Goal: Information Seeking & Learning: Learn about a topic

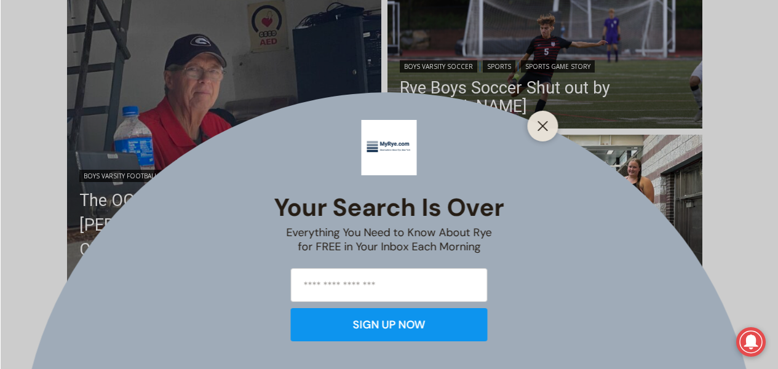
scroll to position [370, 0]
click at [543, 122] on icon "Close" at bounding box center [543, 126] width 11 height 11
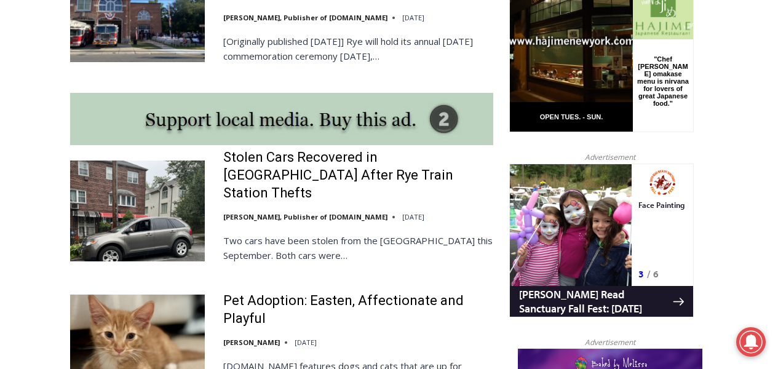
scroll to position [1092, 0]
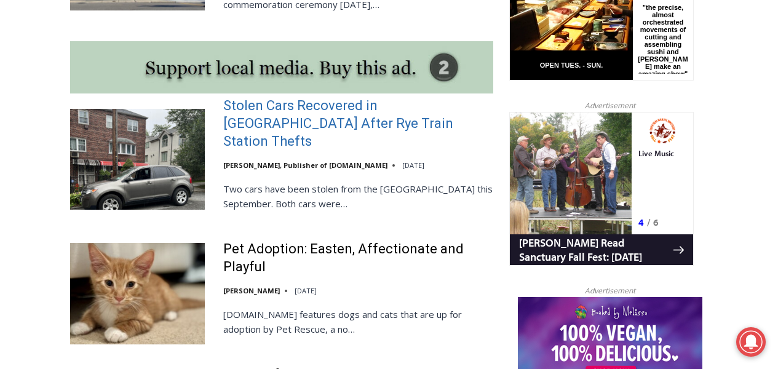
click at [308, 108] on link "Stolen Cars Recovered in [GEOGRAPHIC_DATA] After Rye Train Station Thefts" at bounding box center [358, 123] width 270 height 53
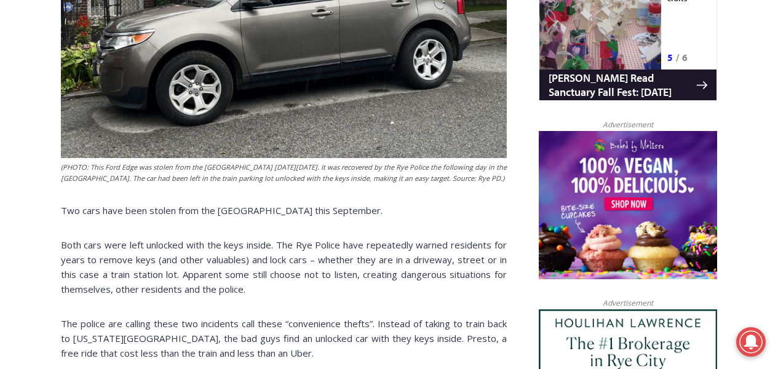
scroll to position [901, 0]
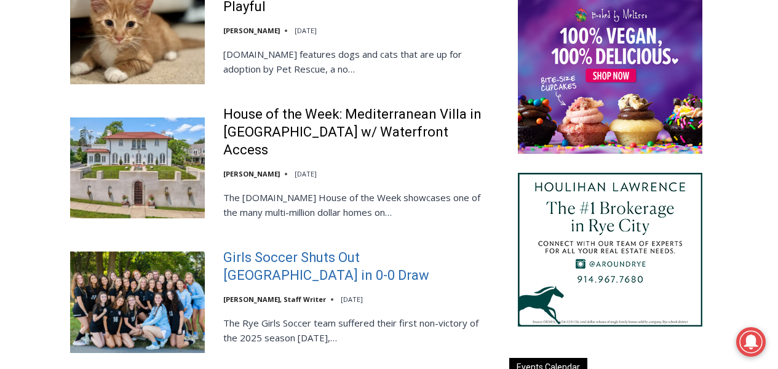
scroll to position [1353, 0]
click at [334, 249] on link "Girls Soccer Shuts Out [GEOGRAPHIC_DATA] in 0-0 Draw" at bounding box center [358, 266] width 270 height 35
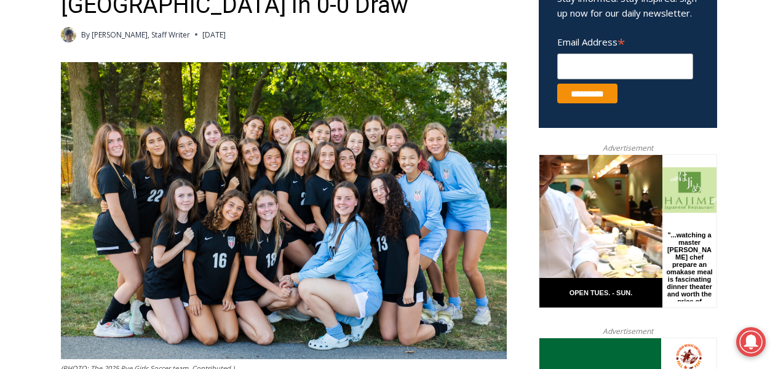
scroll to position [527, 0]
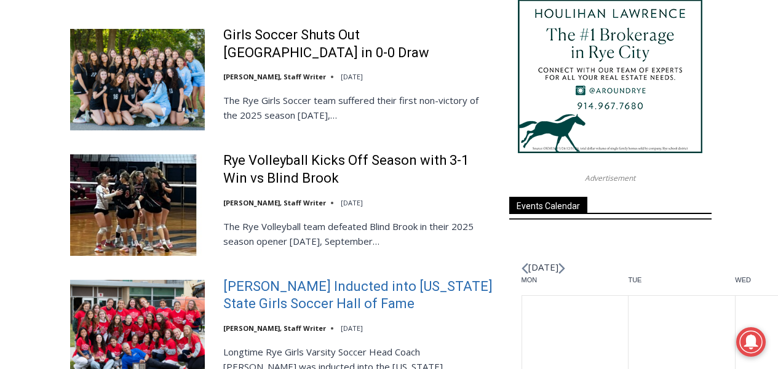
click at [299, 278] on link "[PERSON_NAME] Inducted into [US_STATE] State Girls Soccer Hall of Fame" at bounding box center [358, 295] width 270 height 35
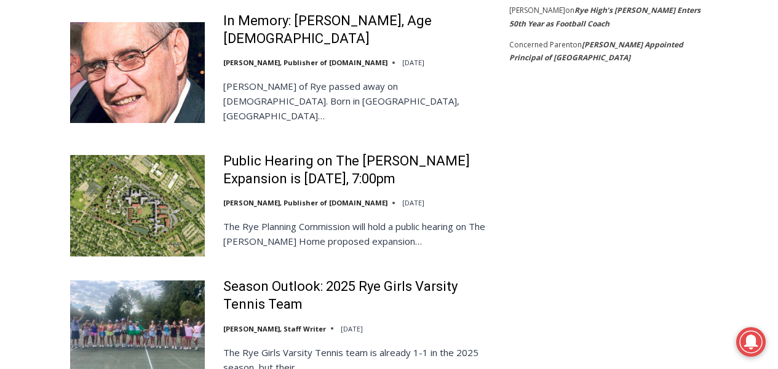
scroll to position [2621, 0]
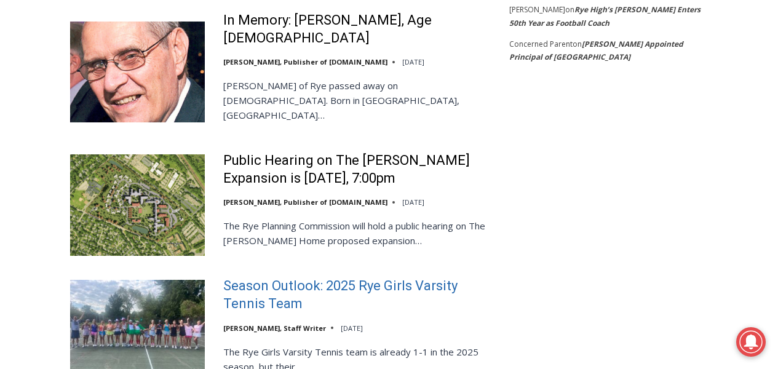
click at [338, 278] on link "Season Outlook: 2025 Rye Girls Varsity Tennis Team" at bounding box center [358, 295] width 270 height 35
